Goal: Answer question/provide support: Share knowledge or assist other users

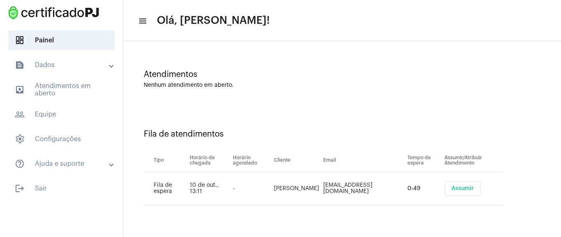
click at [462, 188] on span "Assumir" at bounding box center [462, 188] width 23 height 6
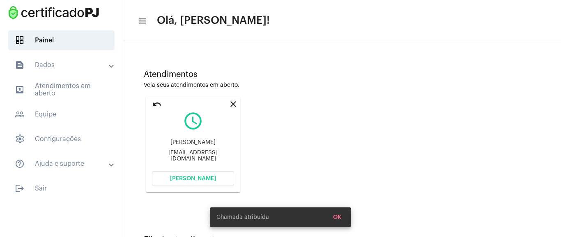
click at [191, 182] on button "[PERSON_NAME]" at bounding box center [193, 178] width 82 height 15
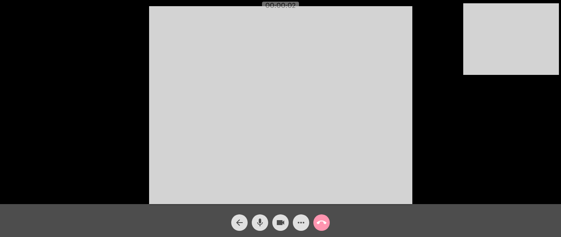
click at [302, 226] on mat-icon "more_horiz" at bounding box center [301, 222] width 10 height 10
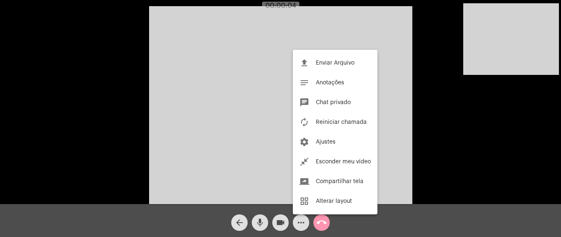
click at [301, 224] on div at bounding box center [280, 118] width 561 height 237
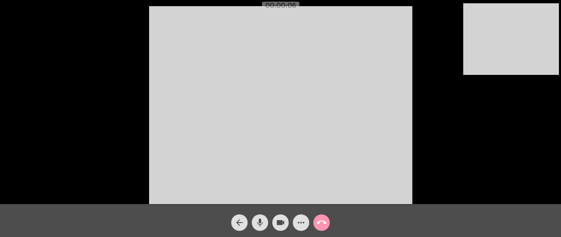
click at [304, 219] on mat-icon "more_horiz" at bounding box center [301, 222] width 10 height 10
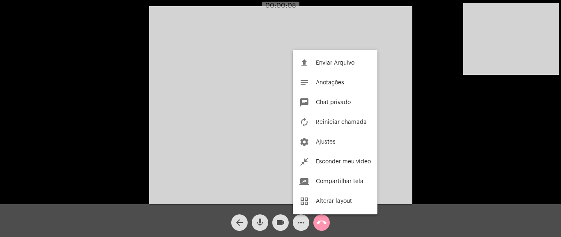
click at [297, 226] on div at bounding box center [280, 118] width 561 height 237
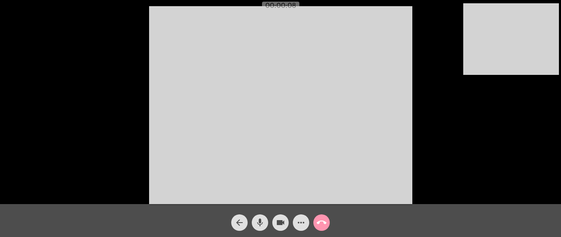
click at [299, 222] on mat-icon "more_horiz" at bounding box center [301, 222] width 10 height 10
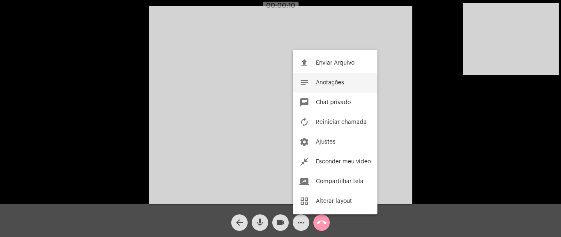
click at [346, 86] on button "notes Anotações" at bounding box center [335, 83] width 85 height 20
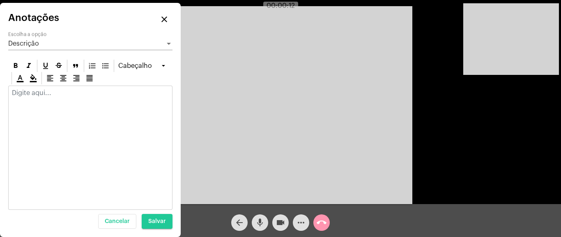
click at [68, 99] on div at bounding box center [91, 95] width 164 height 18
click at [99, 107] on div at bounding box center [90, 147] width 164 height 124
click at [166, 17] on mat-icon "close" at bounding box center [164, 19] width 10 height 10
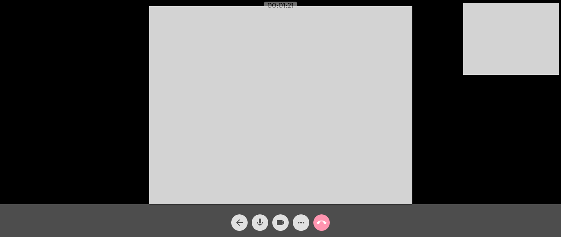
click at [302, 226] on mat-icon "more_horiz" at bounding box center [301, 222] width 10 height 10
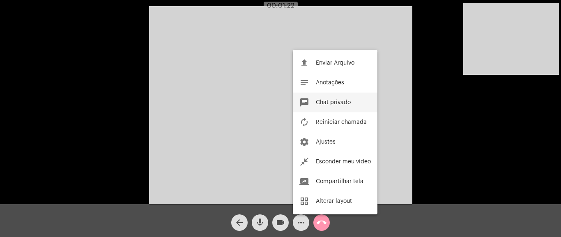
click at [335, 97] on button "chat Chat privado" at bounding box center [335, 102] width 85 height 20
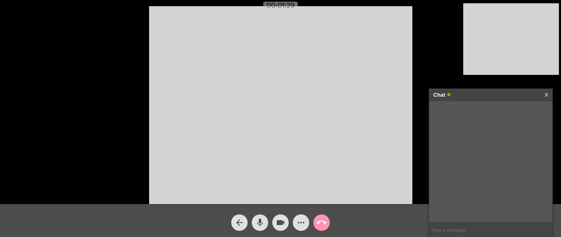
click at [477, 230] on input "text" at bounding box center [490, 229] width 123 height 14
paste input "[URL][DOMAIN_NAME]"
type input "[URL][DOMAIN_NAME]"
click at [456, 229] on input "text" at bounding box center [490, 229] width 123 height 14
drag, startPoint x: 468, startPoint y: 110, endPoint x: 495, endPoint y: 131, distance: 34.3
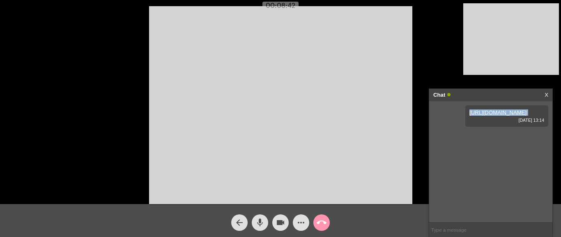
click at [495, 127] on div "[URL][DOMAIN_NAME] [DATE] 13:14" at bounding box center [506, 115] width 83 height 21
click at [493, 122] on span "[DATE] 13:14" at bounding box center [507, 119] width 75 height 5
click at [442, 231] on input "text" at bounding box center [490, 229] width 123 height 14
click at [322, 223] on mat-icon "call_end" at bounding box center [322, 222] width 10 height 10
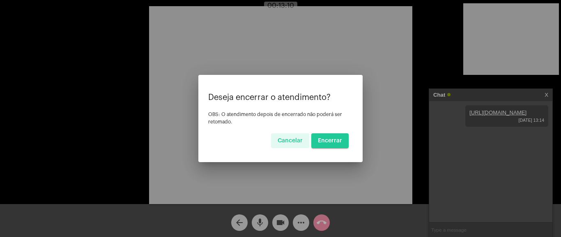
click at [337, 141] on span "Encerrar" at bounding box center [330, 141] width 24 height 6
